Goal: Find specific page/section: Find specific page/section

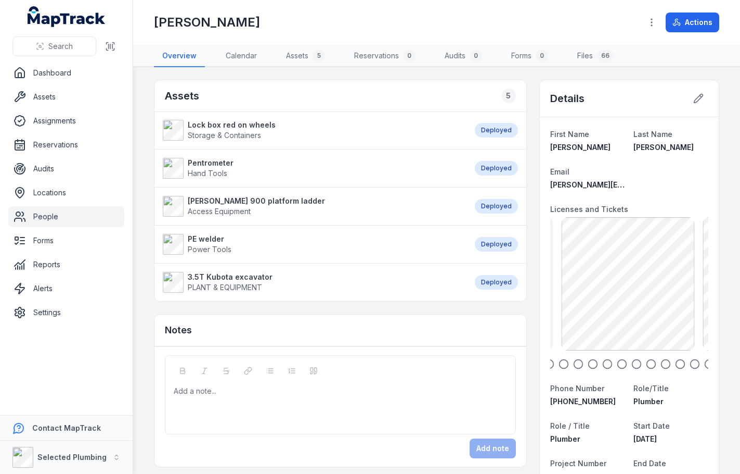
click at [24, 213] on icon at bounding box center [20, 216] width 12 height 12
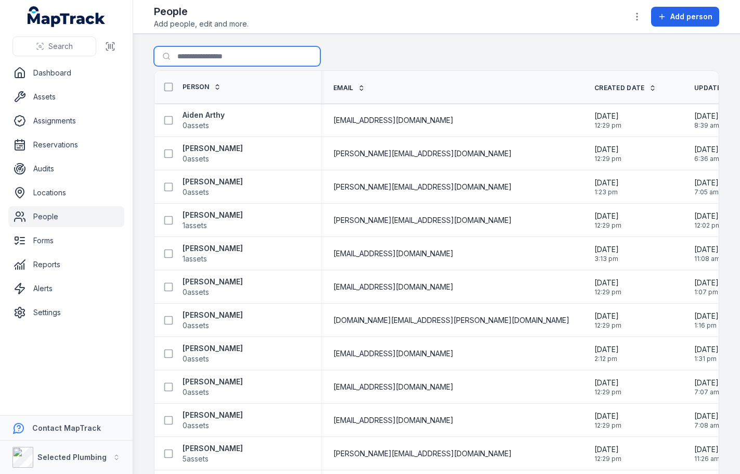
click at [191, 47] on input "Search for people" at bounding box center [237, 56] width 167 height 20
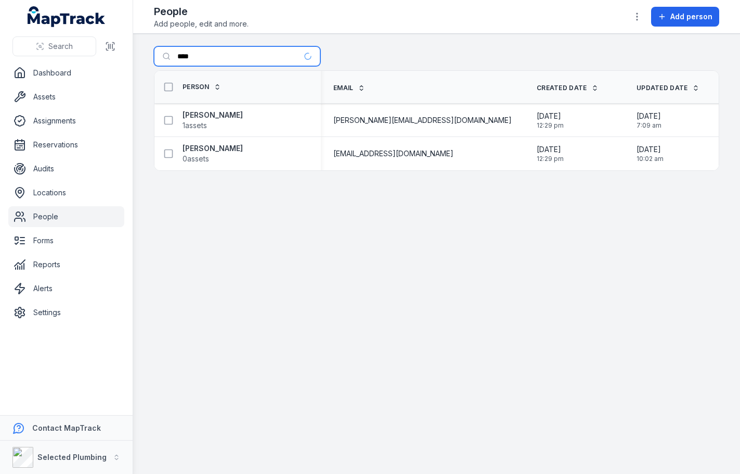
type input "****"
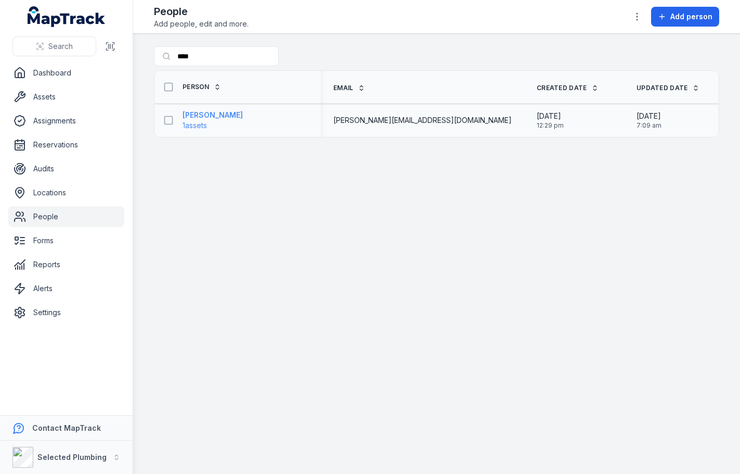
click at [192, 114] on strong "[PERSON_NAME]" at bounding box center [213, 115] width 60 height 10
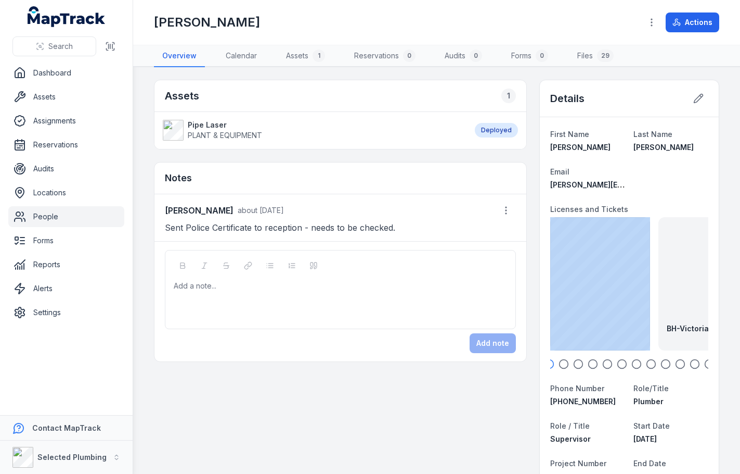
drag, startPoint x: 679, startPoint y: 292, endPoint x: 629, endPoint y: 293, distance: 50.0
click at [659, 293] on div "BH-Victorian Plumbing License back exp [DATE] 140.43 KB" at bounding box center [725, 283] width 133 height 133
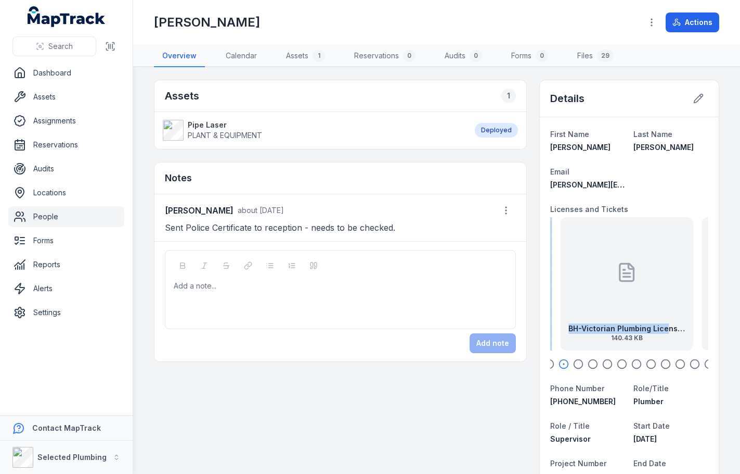
drag, startPoint x: 654, startPoint y: 297, endPoint x: 618, endPoint y: 299, distance: 35.4
click at [619, 299] on div "BH-Victorian Plumbing License back exp [DATE] 140.43 KB" at bounding box center [626, 283] width 133 height 133
drag, startPoint x: 638, startPoint y: 293, endPoint x: 616, endPoint y: 294, distance: 21.9
click at [625, 293] on div "BH-Victorian Plumbing License front exp [DATE] 73.37 KB" at bounding box center [622, 283] width 133 height 133
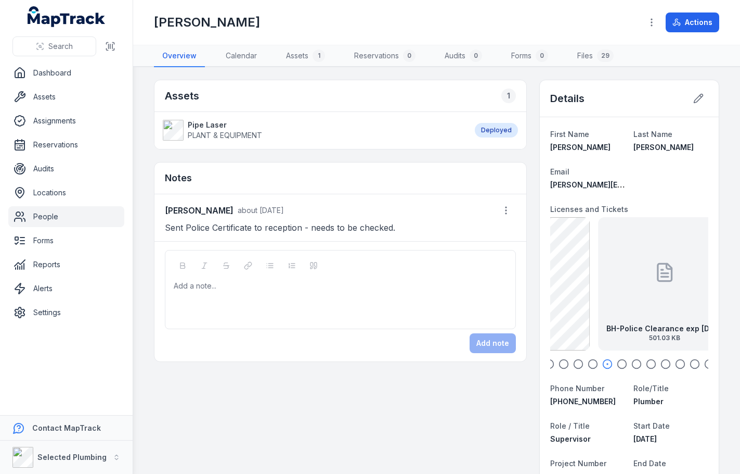
drag, startPoint x: 660, startPoint y: 286, endPoint x: 639, endPoint y: 285, distance: 20.9
click at [639, 285] on div "BH-Police Clearance exp [DATE] 501.03 KB" at bounding box center [664, 283] width 133 height 133
click at [621, 279] on div "BH-Plumbers Licence [DATE] 220.26 KB" at bounding box center [627, 283] width 133 height 133
drag, startPoint x: 634, startPoint y: 288, endPoint x: 629, endPoint y: 289, distance: 5.3
click at [629, 289] on div "BH-Drivers Licence [DATE] front 68.3 KB" at bounding box center [650, 283] width 133 height 133
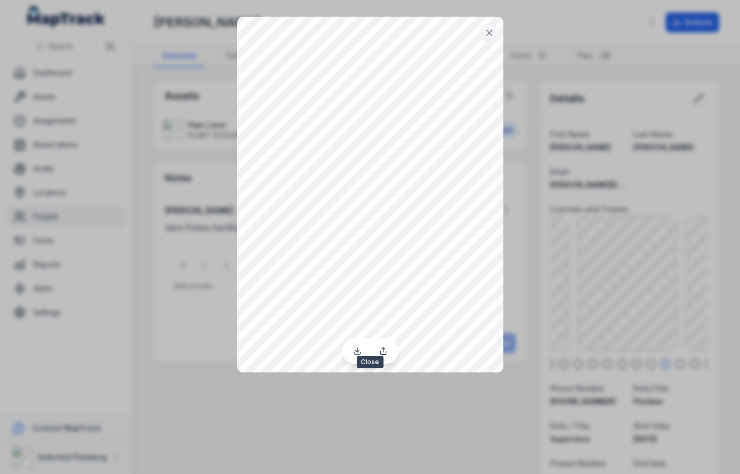
click at [493, 28] on icon at bounding box center [489, 33] width 10 height 10
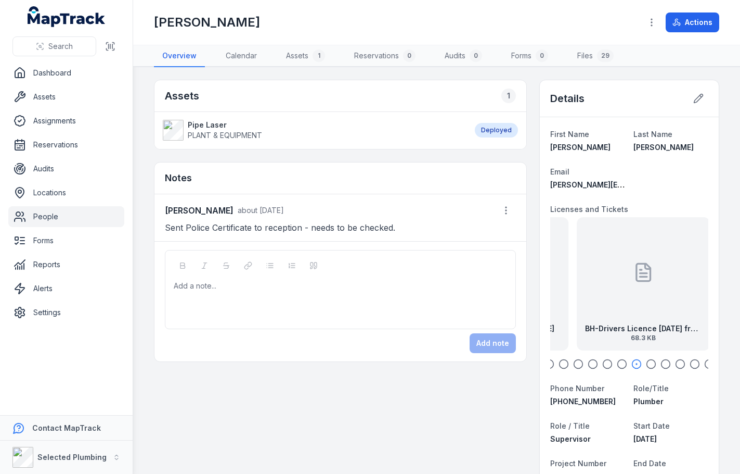
drag, startPoint x: 589, startPoint y: 284, endPoint x: 615, endPoint y: 280, distance: 26.3
click at [615, 280] on div "BH-Drivers Licence [DATE] front 68.3 KB" at bounding box center [643, 283] width 133 height 133
drag, startPoint x: 598, startPoint y: 280, endPoint x: 622, endPoint y: 284, distance: 24.1
click at [621, 282] on div "BH-Plumbers Licence [DATE] 220.26 KB" at bounding box center [627, 283] width 133 height 133
drag, startPoint x: 604, startPoint y: 285, endPoint x: 636, endPoint y: 287, distance: 31.8
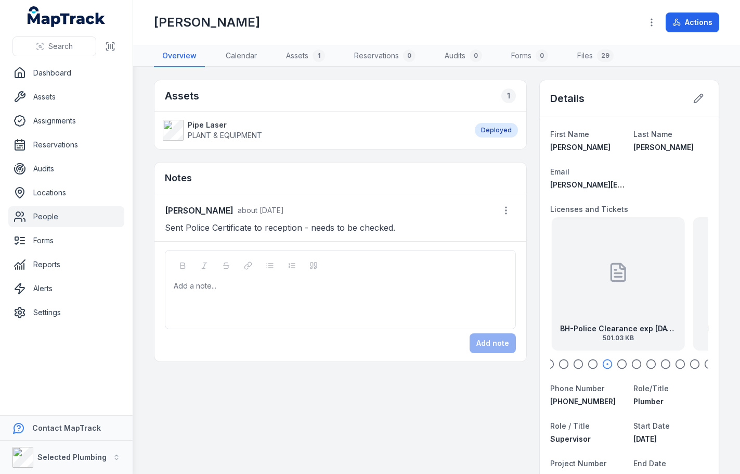
click at [635, 286] on div "BH-Police Clearance exp [DATE] 501.03 KB" at bounding box center [618, 283] width 133 height 133
drag, startPoint x: 626, startPoint y: 290, endPoint x: 649, endPoint y: 288, distance: 23.0
click at [635, 288] on div at bounding box center [625, 272] width 21 height 94
click at [565, 271] on div "BH-Victorian Plumbing License back exp [DATE] 140.43 KB" at bounding box center [624, 283] width 133 height 133
drag, startPoint x: 631, startPoint y: 283, endPoint x: 624, endPoint y: 286, distance: 8.1
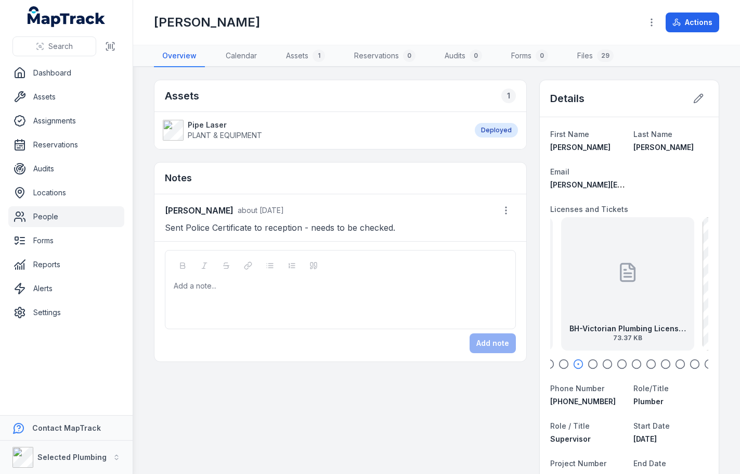
click at [606, 280] on div "BH-Victorian Plumbing License front exp [DATE] 73.37 KB" at bounding box center [627, 283] width 133 height 133
drag, startPoint x: 673, startPoint y: 297, endPoint x: 638, endPoint y: 295, distance: 34.9
click at [676, 295] on div at bounding box center [686, 272] width 21 height 94
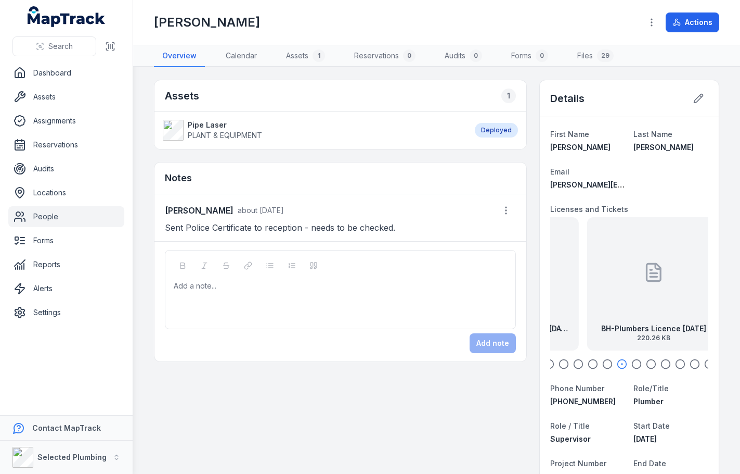
drag, startPoint x: 613, startPoint y: 295, endPoint x: 650, endPoint y: 299, distance: 36.7
click at [644, 295] on div at bounding box center [654, 272] width 21 height 94
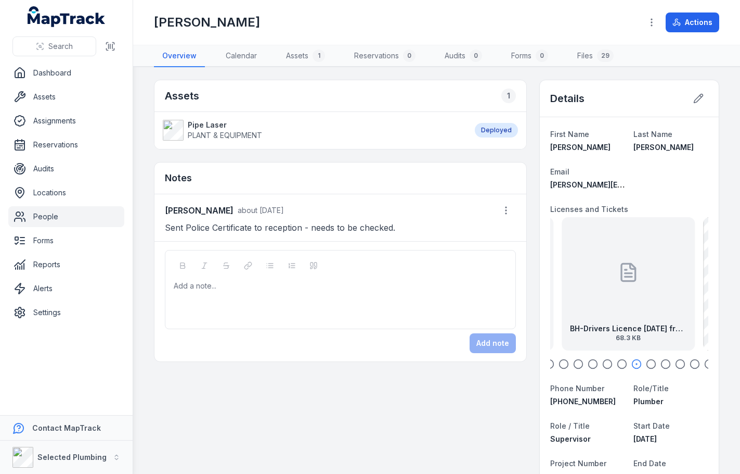
drag, startPoint x: 639, startPoint y: 295, endPoint x: 613, endPoint y: 293, distance: 26.1
click at [618, 293] on div at bounding box center [628, 272] width 21 height 94
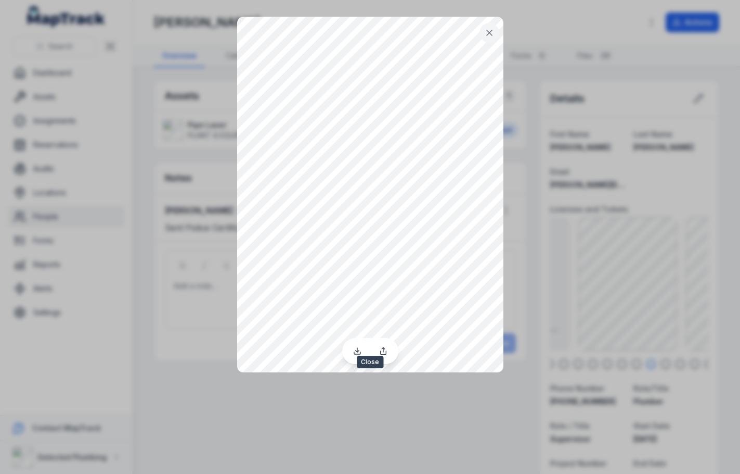
click at [486, 35] on icon at bounding box center [489, 33] width 10 height 10
click at [490, 24] on button at bounding box center [490, 33] width 20 height 20
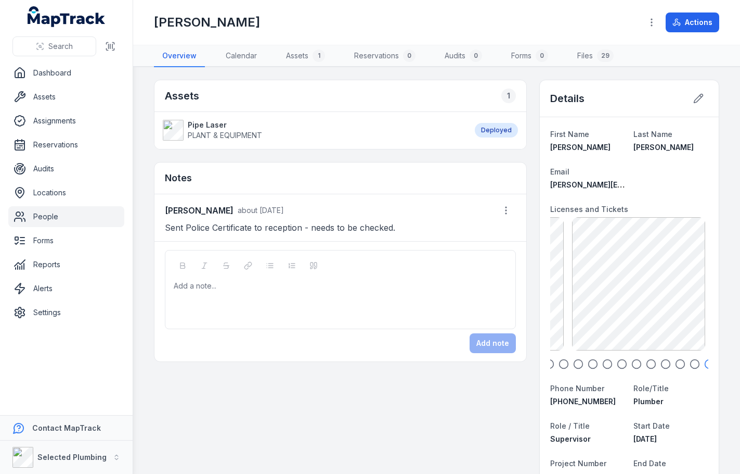
click at [72, 211] on link "People" at bounding box center [66, 216] width 116 height 21
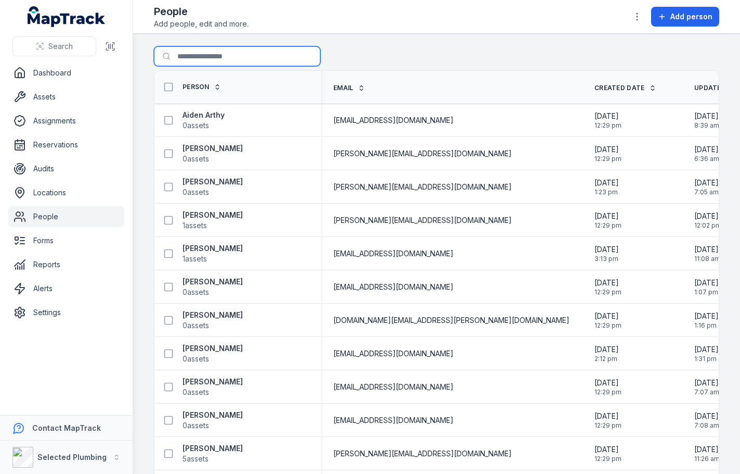
click at [227, 53] on input "Search for people" at bounding box center [237, 56] width 167 height 20
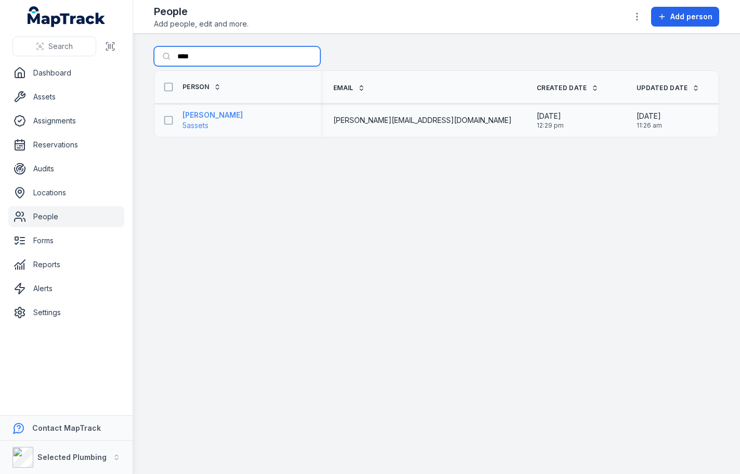
type input "****"
click at [199, 117] on strong "[PERSON_NAME]" at bounding box center [213, 115] width 60 height 10
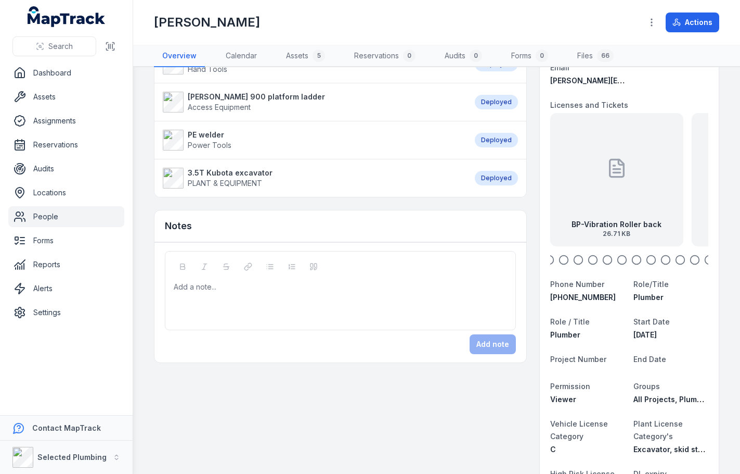
scroll to position [52, 0]
